Goal: Find specific page/section: Find specific page/section

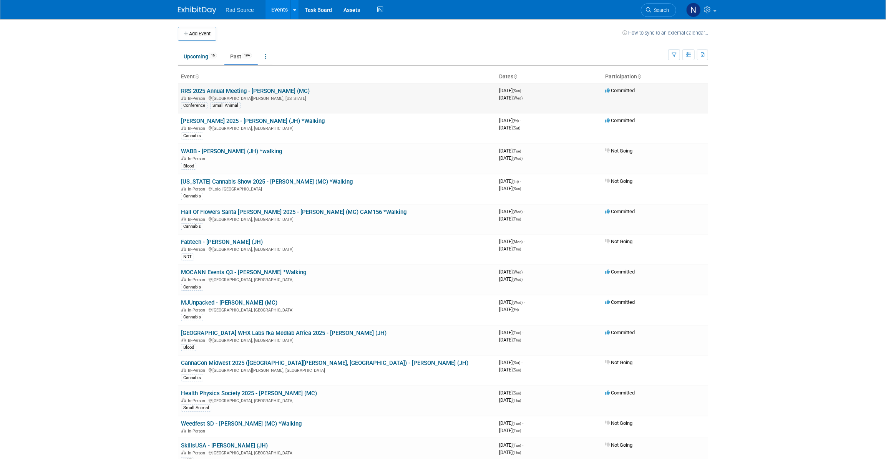
click at [227, 91] on link "RRS 2025 Annual Meeting - [PERSON_NAME] (MC)" at bounding box center [245, 91] width 129 height 7
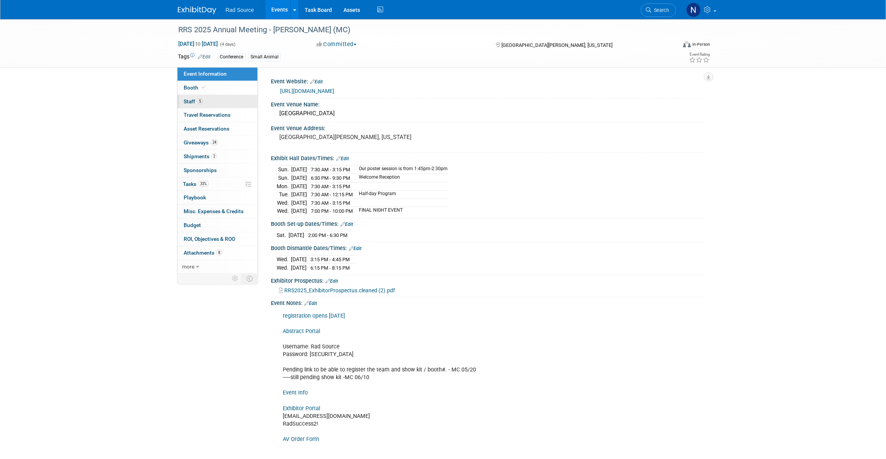
click at [221, 101] on link "5 Staff 5" at bounding box center [218, 101] width 80 height 13
